Goal: Register for event/course

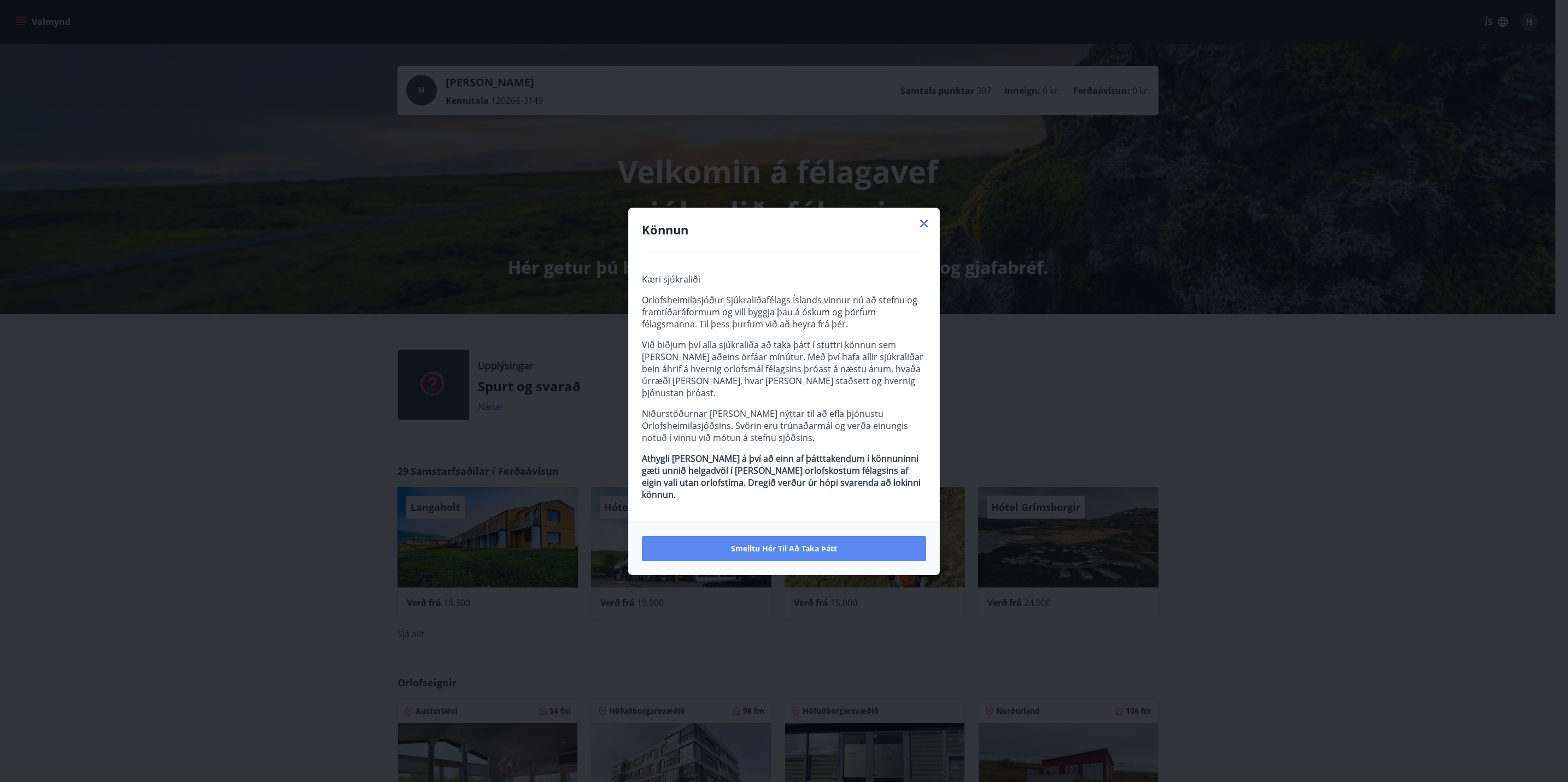
click at [735, 543] on span "Smelltu hér til að taka þátt" at bounding box center [784, 549] width 106 height 11
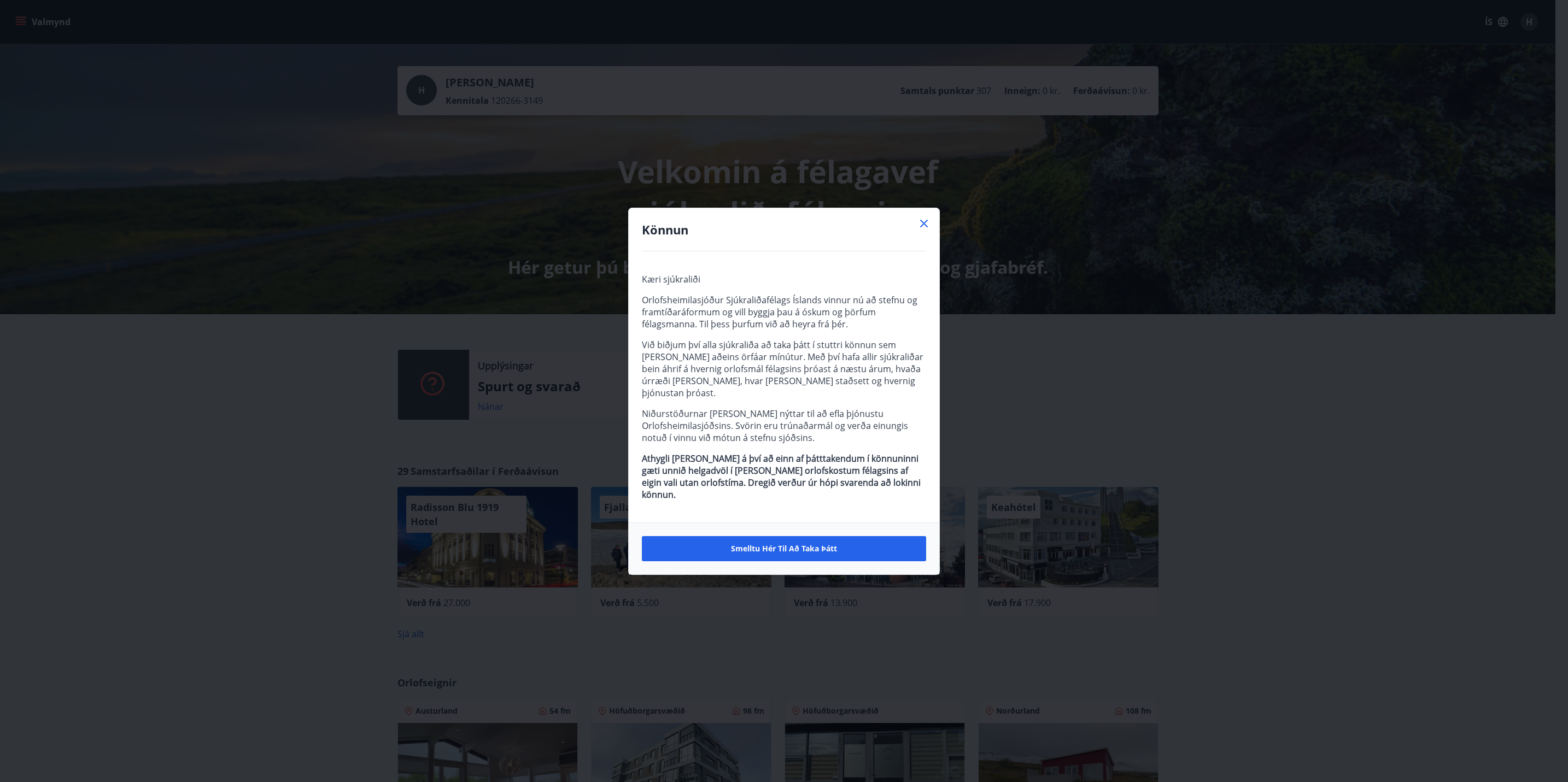
click at [923, 230] on icon at bounding box center [924, 224] width 13 height 13
